Goal: Transaction & Acquisition: Subscribe to service/newsletter

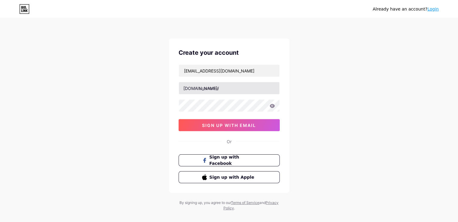
type input "[EMAIL_ADDRESS][DOMAIN_NAME]"
click at [224, 86] on input "text" at bounding box center [229, 88] width 101 height 12
type input "yurticikargotakip"
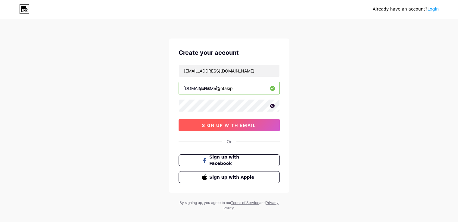
click at [232, 126] on span "sign up with email" at bounding box center [229, 125] width 54 height 5
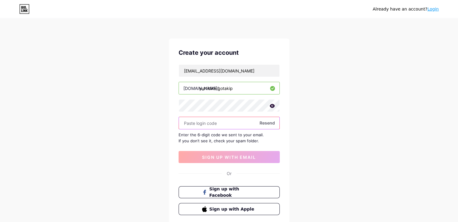
click at [215, 120] on input "text" at bounding box center [229, 123] width 101 height 12
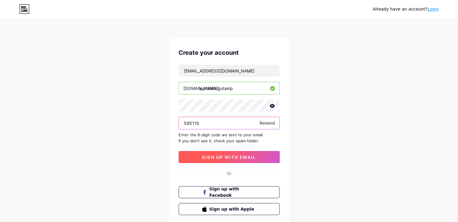
type input "595119"
click at [256, 157] on span "sign up with email" at bounding box center [229, 157] width 54 height 5
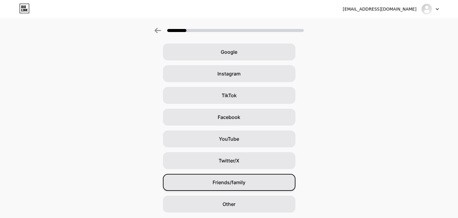
scroll to position [42, 0]
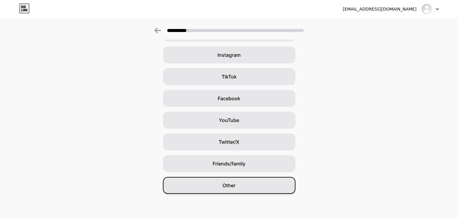
click at [243, 190] on div "Other" at bounding box center [229, 185] width 133 height 17
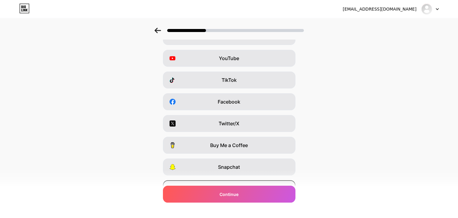
scroll to position [72, 0]
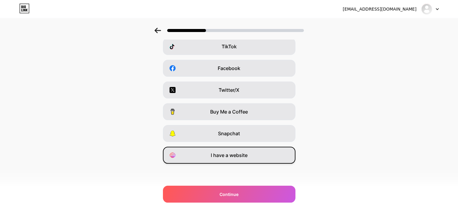
click at [246, 157] on span "I have a website" at bounding box center [229, 154] width 37 height 7
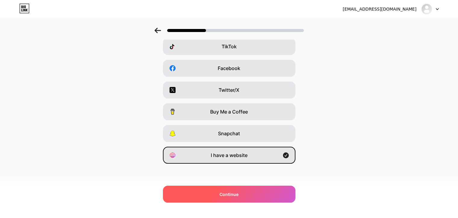
click at [225, 198] on div "Continue" at bounding box center [229, 193] width 133 height 17
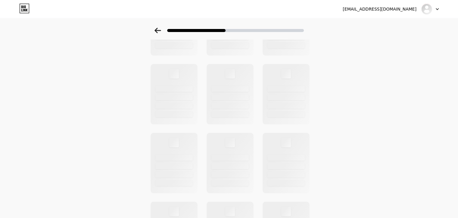
scroll to position [0, 0]
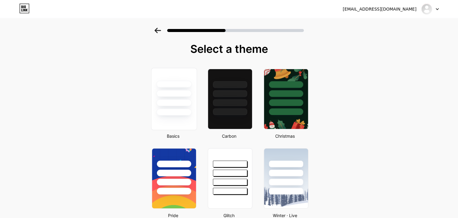
click at [177, 93] on div at bounding box center [173, 93] width 35 height 7
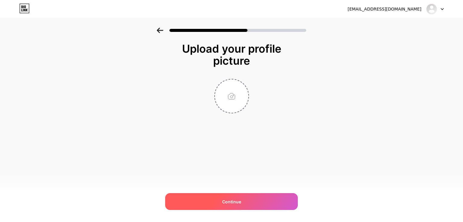
click at [240, 207] on div "Continue" at bounding box center [231, 201] width 133 height 17
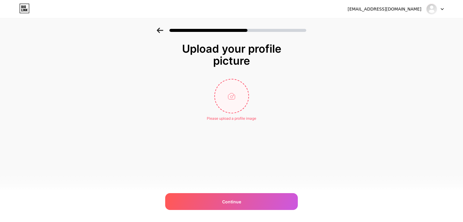
click at [229, 94] on input "file" at bounding box center [231, 96] width 33 height 33
click at [245, 94] on input "file" at bounding box center [231, 96] width 33 height 33
type input "C:\fakepath\download.png"
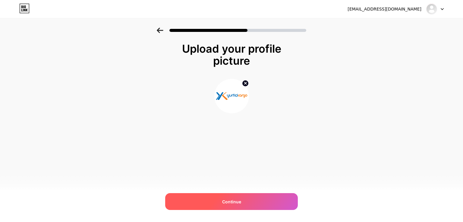
click at [252, 197] on div "Continue" at bounding box center [231, 201] width 133 height 17
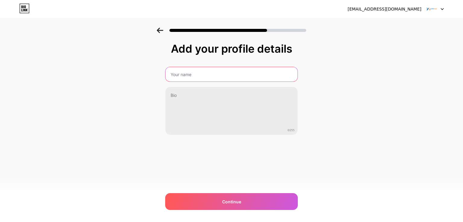
click at [226, 70] on input "text" at bounding box center [231, 74] width 132 height 14
type input "yurtiçi kargo takip"
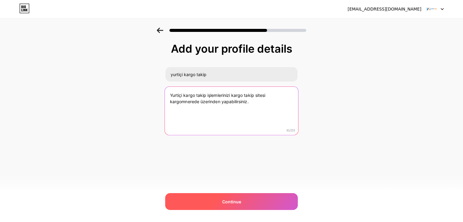
type textarea "Yurtiçi kargo takip işlemlerinizi kargo takip sitesi kargomnerede üzerinden yap…"
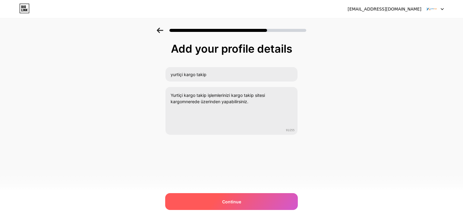
click at [230, 209] on div "Continue" at bounding box center [231, 201] width 133 height 17
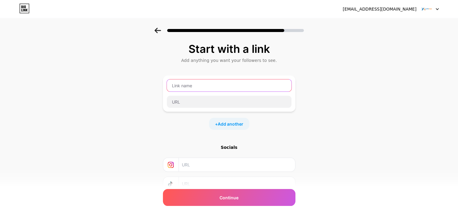
click at [228, 86] on input "text" at bounding box center [229, 85] width 125 height 12
type input "yurtiçi kargo takip"
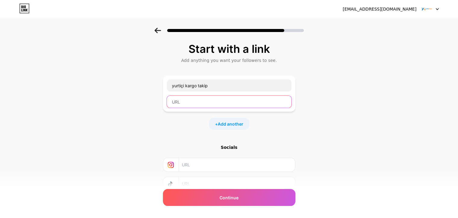
click at [209, 97] on input "text" at bounding box center [229, 102] width 125 height 12
paste input "https://kargomnerede.com.tr/kargolar/yurtici-kargo"
type input "https://kargomnerede.com.tr/kargolar/yurtici-kargo"
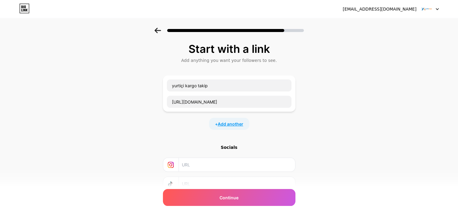
click at [234, 123] on span "Add another" at bounding box center [231, 124] width 26 height 6
click at [206, 149] on input "text" at bounding box center [229, 144] width 125 height 12
paste input "https://kargomnerede.com.tr/kargolar/yurtici-kargo"
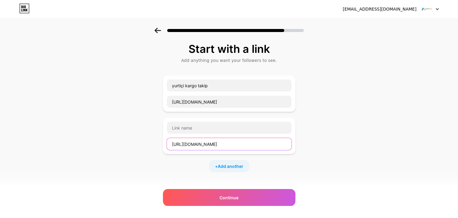
drag, startPoint x: 263, startPoint y: 141, endPoint x: 251, endPoint y: 142, distance: 11.5
click at [251, 142] on input "https://kargomnerede.com.tr/kargolar/yurtici-kargo" at bounding box center [229, 144] width 125 height 12
type input "https://kargomnerede.com.tr/kargolar/surat-kargo"
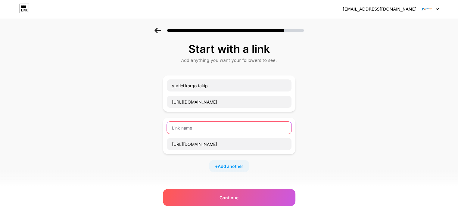
click at [242, 127] on input "text" at bounding box center [229, 127] width 125 height 12
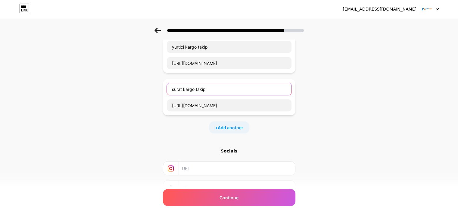
scroll to position [87, 0]
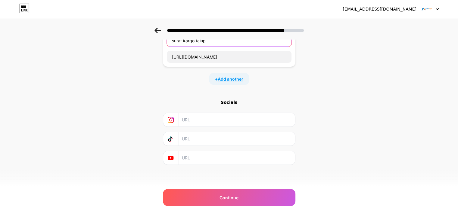
type input "sürat kargo takip"
click at [235, 76] on span "Add another" at bounding box center [231, 79] width 26 height 6
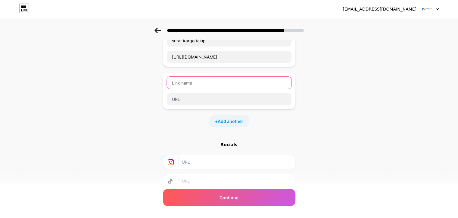
click at [214, 87] on input "text" at bounding box center [229, 83] width 125 height 12
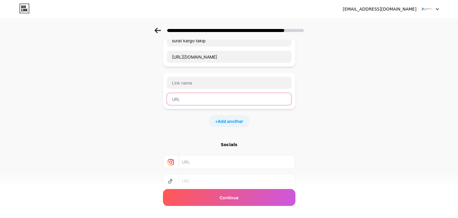
click at [209, 96] on input "text" at bounding box center [229, 99] width 125 height 12
paste input "https://kargomnerede.com.tr/kargolar/yurtici-kargo"
drag, startPoint x: 245, startPoint y: 102, endPoint x: 318, endPoint y: 102, distance: 72.9
click at [318, 102] on div "Start with a link Add anything you want your followers to see. yurtiçi kargo ta…" at bounding box center [229, 89] width 458 height 296
type input "https://kargomnerede.com.tr/"
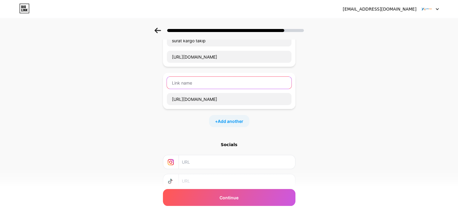
click at [248, 81] on input "text" at bounding box center [229, 83] width 125 height 12
type input "kargo takip"
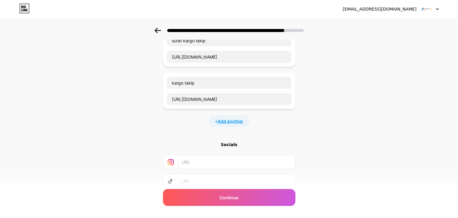
click at [239, 121] on span "Add another" at bounding box center [231, 121] width 26 height 6
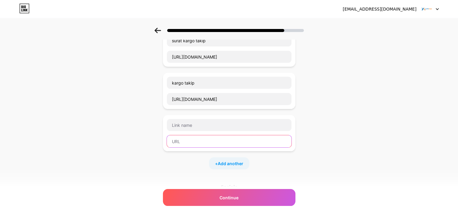
click at [206, 141] on input "text" at bounding box center [229, 141] width 125 height 12
paste input "https://kargomnerede.com.tr/kargolar/yurtici-kargo"
drag, startPoint x: 234, startPoint y: 141, endPoint x: 382, endPoint y: 139, distance: 148.3
click at [382, 139] on div "Start with a link Add anything you want your followers to see. yurtiçi kargo ta…" at bounding box center [229, 110] width 458 height 338
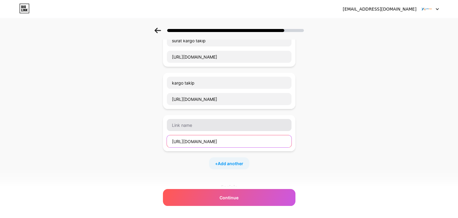
type input "https://kargomnerede.com.tr/"
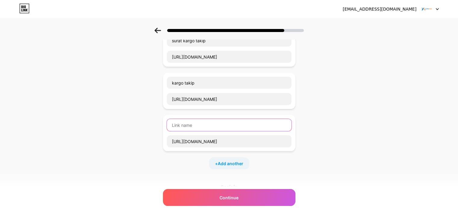
click at [221, 125] on input "text" at bounding box center [229, 125] width 125 height 12
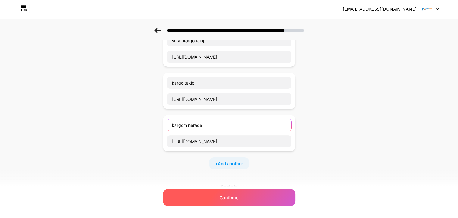
type input "kargom nerede"
click at [247, 193] on div "Continue" at bounding box center [229, 197] width 133 height 17
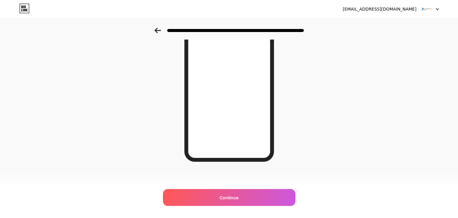
scroll to position [85, 0]
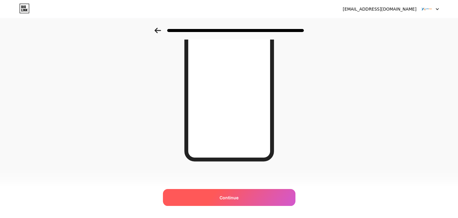
click at [243, 199] on div "Continue" at bounding box center [229, 197] width 133 height 17
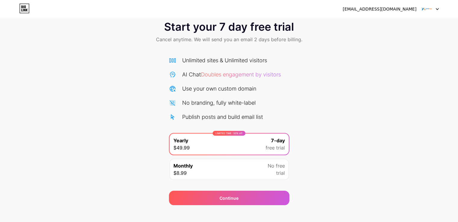
scroll to position [20, 0]
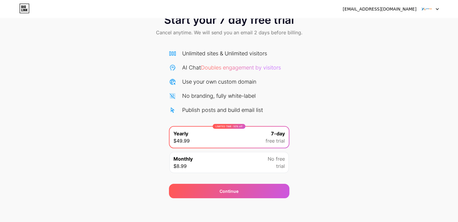
click at [278, 164] on span "trial" at bounding box center [280, 166] width 9 height 7
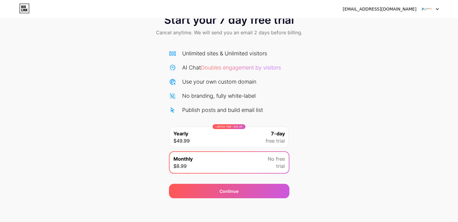
click at [279, 130] on span "7-day" at bounding box center [278, 133] width 14 height 7
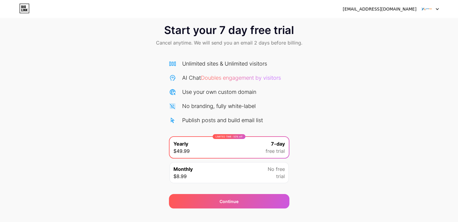
scroll to position [0, 0]
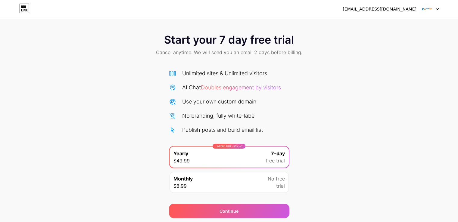
click at [424, 9] on img at bounding box center [426, 8] width 11 height 11
click at [390, 9] on div "[EMAIL_ADDRESS][DOMAIN_NAME]" at bounding box center [380, 9] width 74 height 6
click at [290, 96] on div "Start your 7 day free trial Cancel anytime. We will send you an email 2 days be…" at bounding box center [229, 123] width 458 height 191
click at [160, 67] on div "Start your 7 day free trial Cancel anytime. We will send you an email 2 days be…" at bounding box center [229, 123] width 458 height 191
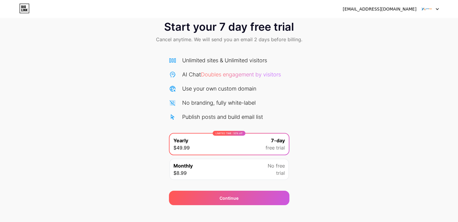
scroll to position [20, 0]
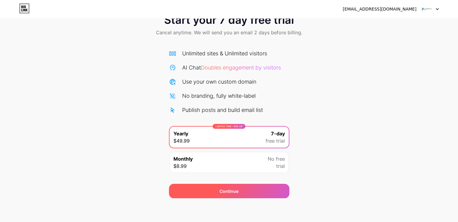
click at [230, 194] on span "Continue" at bounding box center [229, 191] width 19 height 6
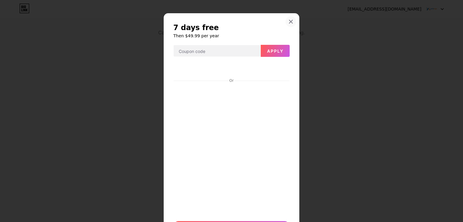
click at [290, 22] on icon at bounding box center [290, 21] width 5 height 5
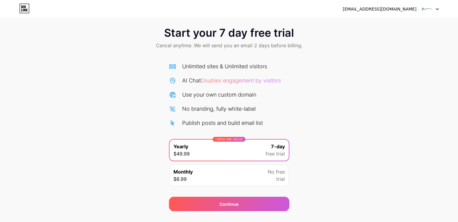
scroll to position [0, 0]
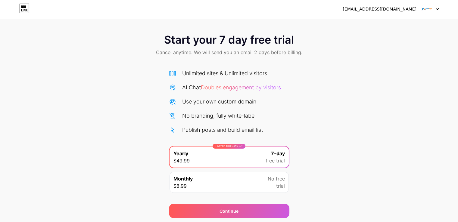
click at [394, 10] on div "[EMAIL_ADDRESS][DOMAIN_NAME]" at bounding box center [380, 9] width 74 height 6
click at [24, 9] on icon at bounding box center [25, 10] width 2 height 3
click at [435, 10] on div at bounding box center [430, 9] width 17 height 11
click at [380, 104] on div "Start your 7 day free trial Cancel anytime. We will send you an email 2 days be…" at bounding box center [229, 123] width 458 height 191
click at [265, 57] on div "Start your 7 day free trial Cancel anytime. We will send you an email 2 days be…" at bounding box center [229, 46] width 458 height 36
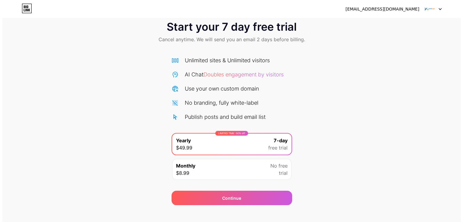
scroll to position [20, 0]
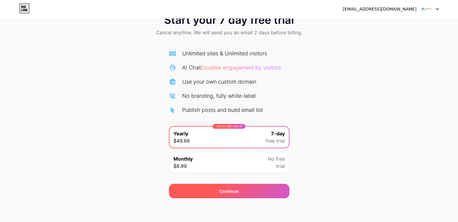
click at [250, 190] on div "Continue" at bounding box center [229, 191] width 121 height 14
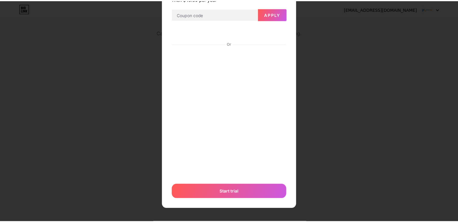
scroll to position [0, 0]
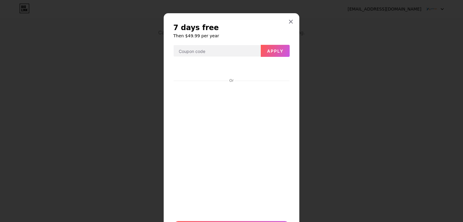
click at [398, 117] on div at bounding box center [231, 111] width 463 height 222
